Goal: Find specific page/section: Find specific page/section

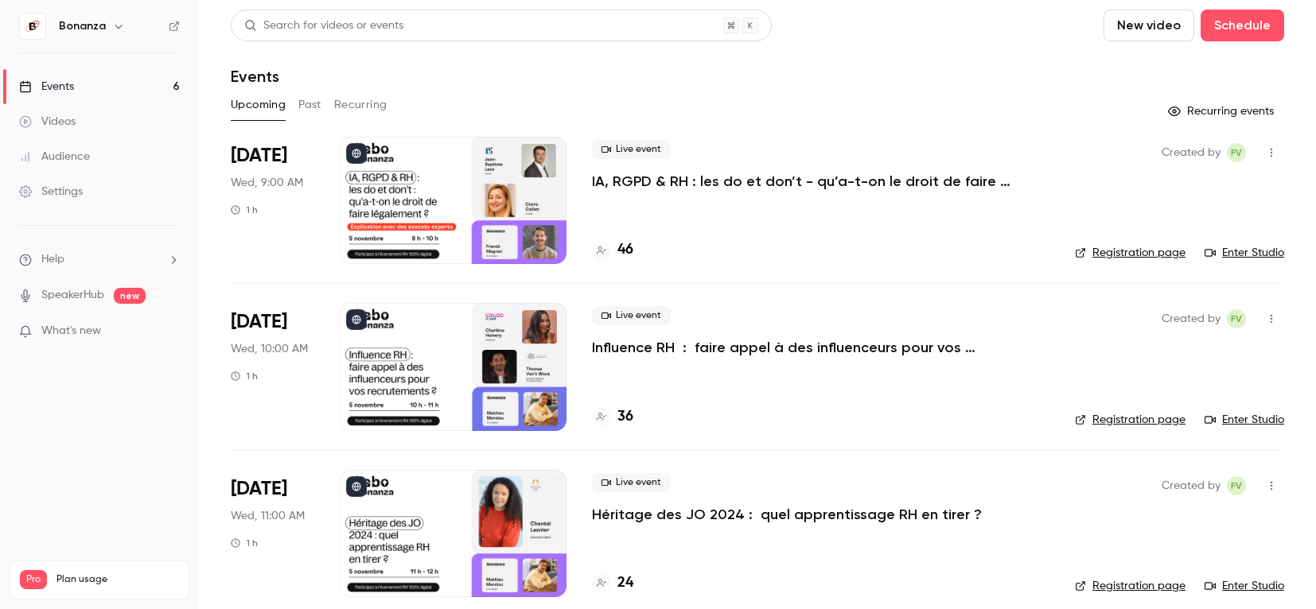
click at [104, 158] on link "Audience" at bounding box center [99, 156] width 199 height 35
